Goal: Find specific page/section: Find specific page/section

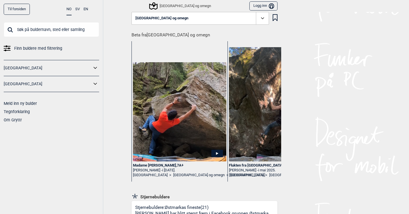
click at [34, 50] on span "Finn buldere med filtrering" at bounding box center [38, 48] width 48 height 8
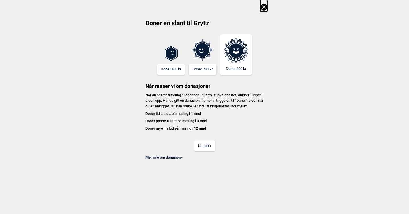
click at [206, 151] on button "Nei takk" at bounding box center [204, 145] width 21 height 11
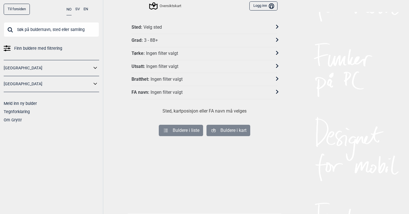
click at [161, 28] on div "Velg sted" at bounding box center [152, 27] width 18 height 6
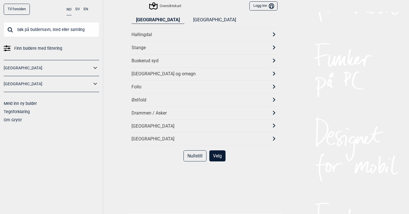
click at [157, 72] on div "[GEOGRAPHIC_DATA] og omegn" at bounding box center [199, 74] width 136 height 6
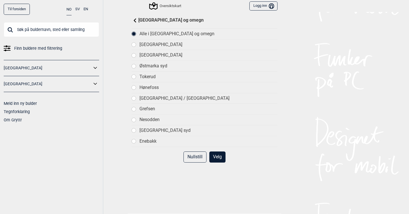
click at [136, 130] on div at bounding box center [134, 130] width 4 height 4
click at [214, 156] on button "Velg" at bounding box center [217, 156] width 16 height 11
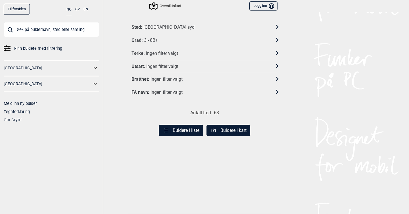
click at [223, 130] on button "Buldere i kart" at bounding box center [228, 130] width 44 height 11
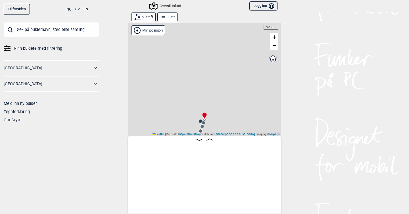
scroll to position [0, 45]
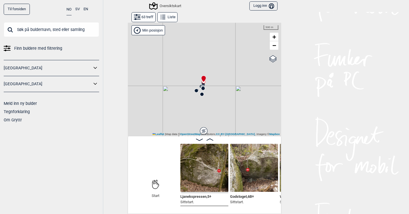
drag, startPoint x: 208, startPoint y: 104, endPoint x: 209, endPoint y: 69, distance: 35.2
click at [209, 69] on div "Gol [GEOGRAPHIC_DATA] Kolomoen [GEOGRAPHIC_DATA] [GEOGRAPHIC_DATA][PERSON_NAME]…" at bounding box center [204, 79] width 153 height 114
drag, startPoint x: 216, startPoint y: 93, endPoint x: 209, endPoint y: 4, distance: 89.2
click at [209, 4] on div "Til forsiden NO SV EN Finn buldere med filtrering [GEOGRAPHIC_DATA] [GEOGRAPHIC…" at bounding box center [204, 107] width 409 height 214
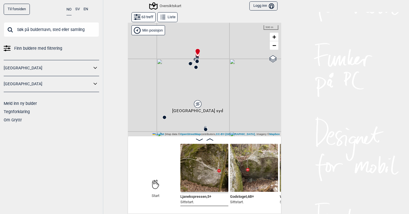
drag, startPoint x: 199, startPoint y: 56, endPoint x: 200, endPoint y: 118, distance: 61.9
click at [200, 118] on div "Gol [GEOGRAPHIC_DATA] Kolomoen [GEOGRAPHIC_DATA] [GEOGRAPHIC_DATA][PERSON_NAME]…" at bounding box center [204, 79] width 153 height 114
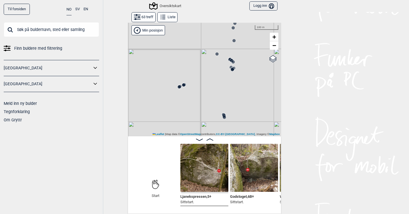
click at [184, 87] on icon at bounding box center [183, 85] width 5 height 5
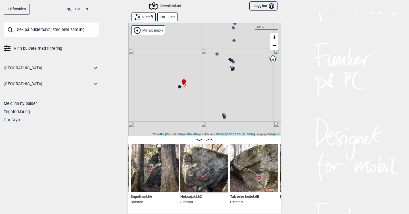
click at [180, 88] on circle at bounding box center [178, 86] width 3 height 3
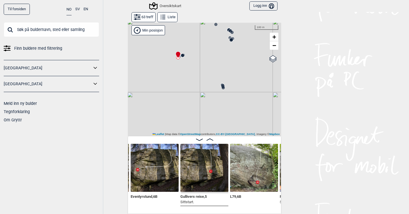
drag, startPoint x: 200, startPoint y: 91, endPoint x: 198, endPoint y: 62, distance: 29.6
click at [198, 62] on div "Gol [GEOGRAPHIC_DATA] Kolomoen [GEOGRAPHIC_DATA] [GEOGRAPHIC_DATA][PERSON_NAME]…" at bounding box center [204, 79] width 153 height 114
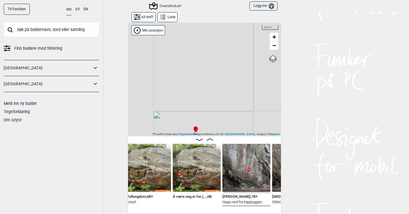
scroll to position [0, 1756]
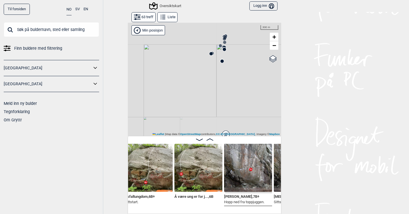
drag, startPoint x: 234, startPoint y: 82, endPoint x: 172, endPoint y: 148, distance: 90.2
click at [172, 148] on div "Gol [GEOGRAPHIC_DATA] Kolomoen [GEOGRAPHIC_DATA] [GEOGRAPHIC_DATA][PERSON_NAME]…" at bounding box center [204, 117] width 153 height 191
drag, startPoint x: 234, startPoint y: 66, endPoint x: 207, endPoint y: 106, distance: 47.7
click at [207, 106] on div "Gol [GEOGRAPHIC_DATA] Kolomoen [GEOGRAPHIC_DATA] [GEOGRAPHIC_DATA][PERSON_NAME]…" at bounding box center [204, 79] width 153 height 114
drag, startPoint x: 207, startPoint y: 81, endPoint x: 173, endPoint y: 80, distance: 33.2
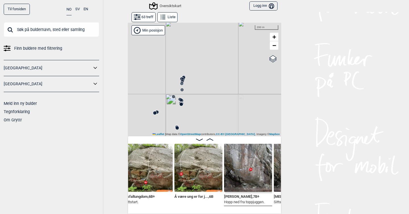
click at [173, 80] on div "Gol [GEOGRAPHIC_DATA] Kolomoen [GEOGRAPHIC_DATA] [GEOGRAPHIC_DATA][PERSON_NAME]…" at bounding box center [204, 79] width 153 height 114
drag, startPoint x: 198, startPoint y: 73, endPoint x: 195, endPoint y: 130, distance: 56.9
click at [195, 130] on div "Gol [GEOGRAPHIC_DATA] Kolomoen [GEOGRAPHIC_DATA] [GEOGRAPHIC_DATA][PERSON_NAME]…" at bounding box center [204, 79] width 153 height 114
drag, startPoint x: 216, startPoint y: 108, endPoint x: 238, endPoint y: 137, distance: 36.6
click at [238, 137] on div "Gol [GEOGRAPHIC_DATA] Kolomoen [GEOGRAPHIC_DATA] [GEOGRAPHIC_DATA][PERSON_NAME]…" at bounding box center [204, 117] width 153 height 191
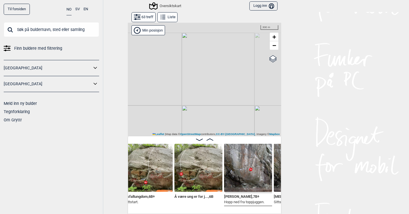
drag, startPoint x: 213, startPoint y: 102, endPoint x: 217, endPoint y: 104, distance: 4.4
click at [217, 104] on div "Gol [GEOGRAPHIC_DATA] Kolomoen [GEOGRAPHIC_DATA] [GEOGRAPHIC_DATA][PERSON_NAME]…" at bounding box center [204, 79] width 153 height 114
drag, startPoint x: 218, startPoint y: 95, endPoint x: 207, endPoint y: 60, distance: 36.6
click at [207, 60] on div "Gol [GEOGRAPHIC_DATA] Kolomoen [GEOGRAPHIC_DATA] [GEOGRAPHIC_DATA][PERSON_NAME]…" at bounding box center [204, 79] width 153 height 114
drag, startPoint x: 204, startPoint y: 81, endPoint x: 202, endPoint y: 50, distance: 31.3
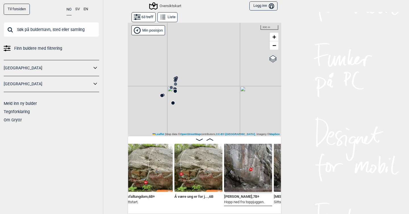
click at [202, 50] on div "Gol [GEOGRAPHIC_DATA] Kolomoen [GEOGRAPHIC_DATA] [GEOGRAPHIC_DATA][PERSON_NAME]…" at bounding box center [204, 79] width 153 height 114
drag, startPoint x: 211, startPoint y: 61, endPoint x: 232, endPoint y: 39, distance: 29.9
click at [232, 39] on div "Gol [GEOGRAPHIC_DATA] Kolomoen [GEOGRAPHIC_DATA] [GEOGRAPHIC_DATA][PERSON_NAME]…" at bounding box center [204, 79] width 153 height 114
drag, startPoint x: 231, startPoint y: 49, endPoint x: 222, endPoint y: 100, distance: 51.2
click at [222, 100] on div "Gol [GEOGRAPHIC_DATA] Kolomoen [GEOGRAPHIC_DATA] [GEOGRAPHIC_DATA][PERSON_NAME]…" at bounding box center [204, 79] width 153 height 114
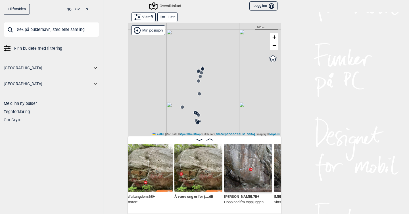
drag, startPoint x: 218, startPoint y: 85, endPoint x: 225, endPoint y: 69, distance: 17.9
click at [225, 69] on div "Gol [GEOGRAPHIC_DATA] Kolomoen [GEOGRAPHIC_DATA] [GEOGRAPHIC_DATA][PERSON_NAME]…" at bounding box center [204, 79] width 153 height 114
drag, startPoint x: 190, startPoint y: 89, endPoint x: 189, endPoint y: 51, distance: 37.5
click at [189, 51] on div "Gol [GEOGRAPHIC_DATA] Kolomoen [GEOGRAPHIC_DATA] [GEOGRAPHIC_DATA][PERSON_NAME]…" at bounding box center [204, 79] width 153 height 114
drag, startPoint x: 187, startPoint y: 90, endPoint x: 195, endPoint y: 46, distance: 44.4
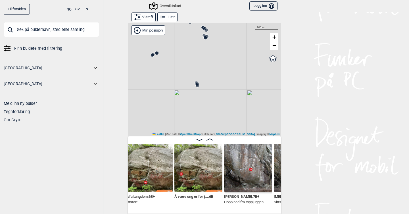
click at [195, 46] on div "Gol [GEOGRAPHIC_DATA] Kolomoen [GEOGRAPHIC_DATA] [GEOGRAPHIC_DATA][PERSON_NAME]…" at bounding box center [204, 79] width 153 height 114
drag, startPoint x: 198, startPoint y: 65, endPoint x: 187, endPoint y: 121, distance: 56.5
click at [187, 121] on div "Gol [GEOGRAPHIC_DATA] Kolomoen [GEOGRAPHIC_DATA] [GEOGRAPHIC_DATA][PERSON_NAME]…" at bounding box center [204, 79] width 153 height 114
drag, startPoint x: 190, startPoint y: 78, endPoint x: 188, endPoint y: 117, distance: 38.6
click at [188, 117] on div "Gol [GEOGRAPHIC_DATA] Kolomoen [GEOGRAPHIC_DATA] [GEOGRAPHIC_DATA][PERSON_NAME]…" at bounding box center [204, 79] width 153 height 114
